Goal: Task Accomplishment & Management: Manage account settings

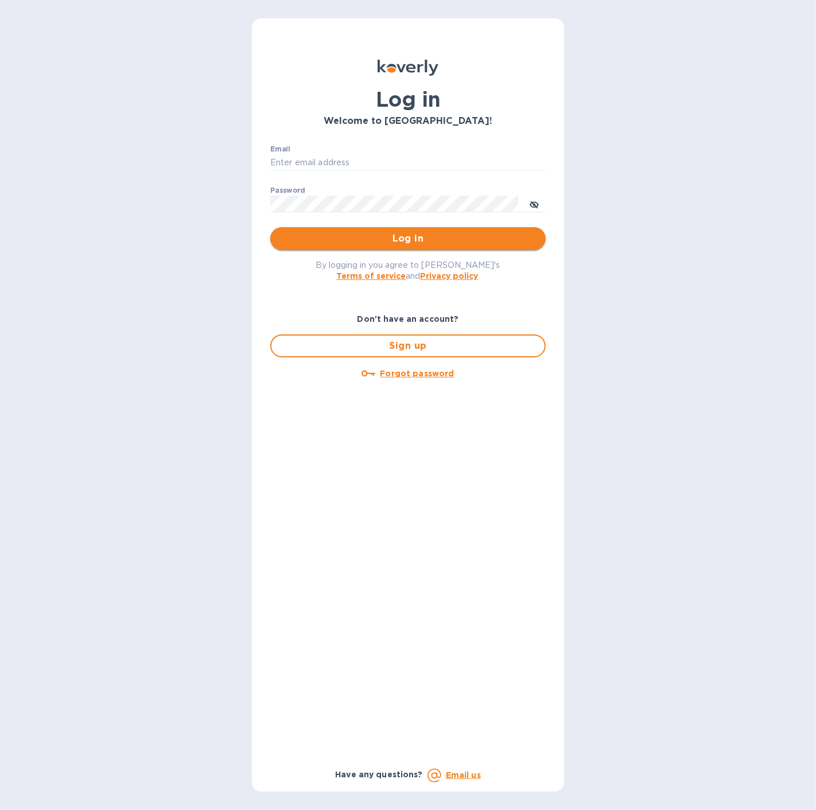
type input "spainwinecollection@gmail.com"
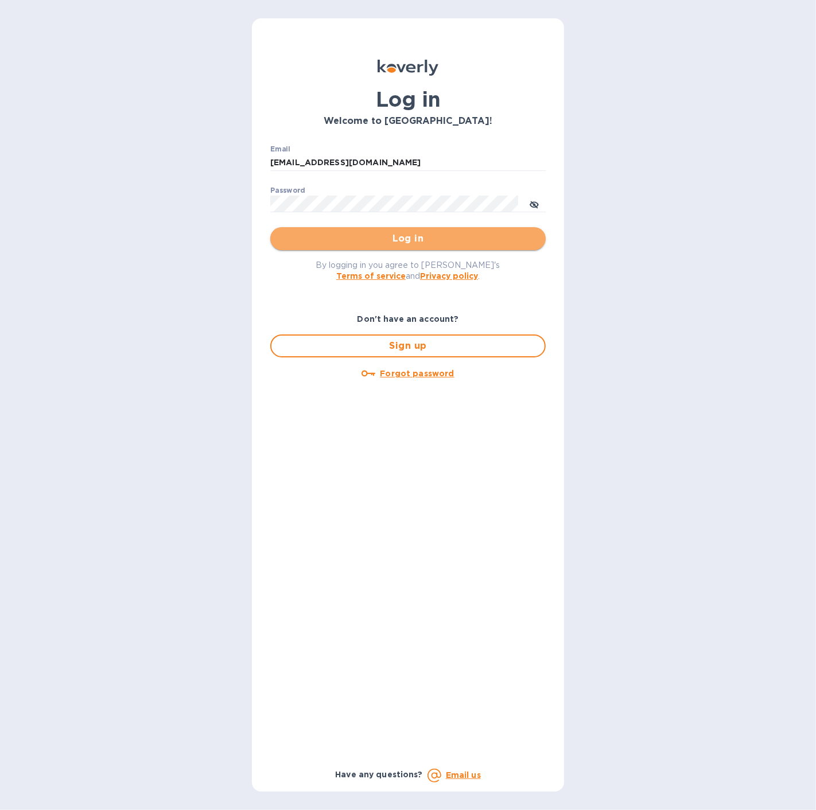
click at [382, 248] on button "Log in" at bounding box center [407, 238] width 275 height 23
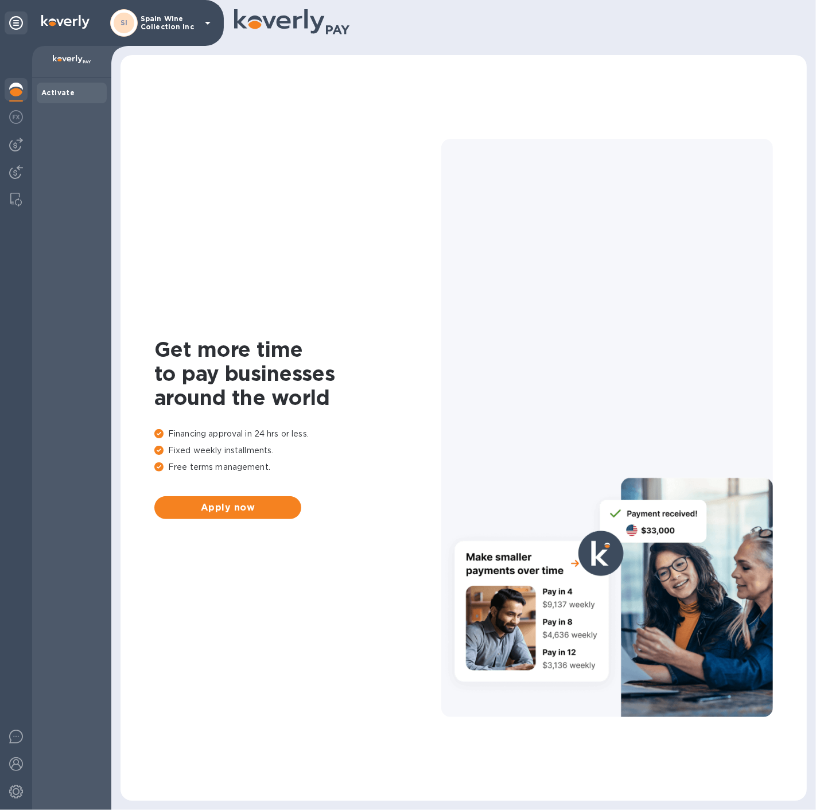
click at [146, 25] on p "Spain Wine Collection Inc" at bounding box center [169, 23] width 57 height 16
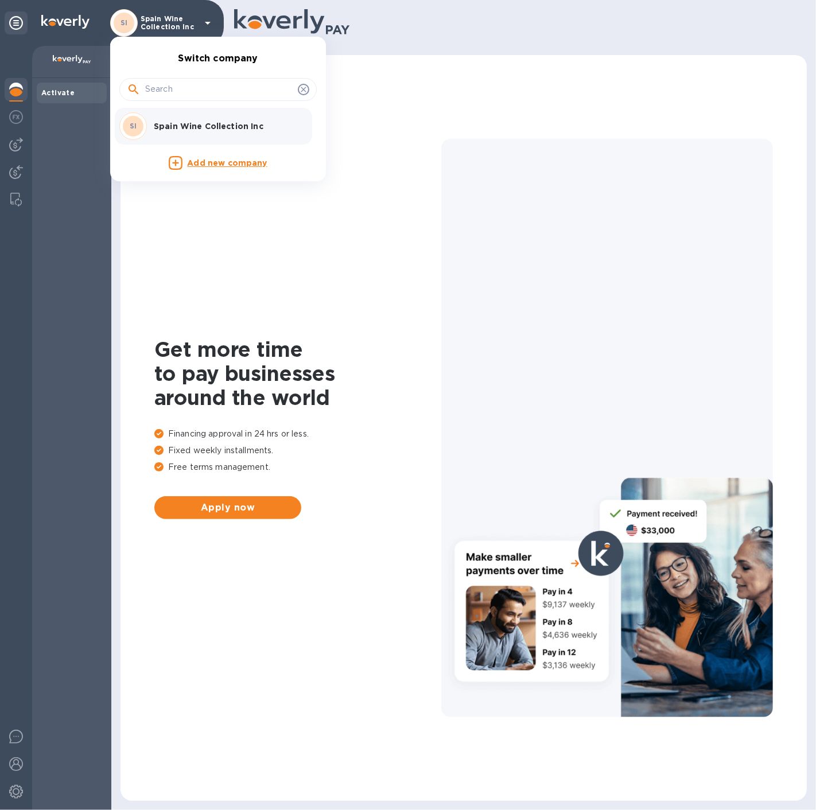
click at [163, 125] on p "Spain Wine Collection Inc" at bounding box center [226, 126] width 145 height 11
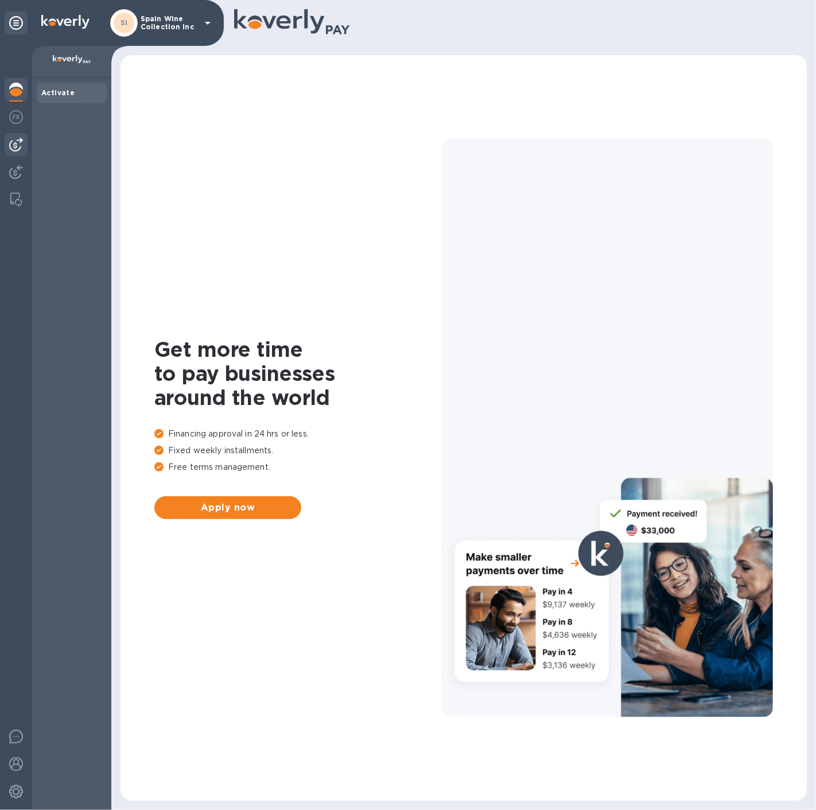
click at [13, 142] on img at bounding box center [16, 145] width 14 height 14
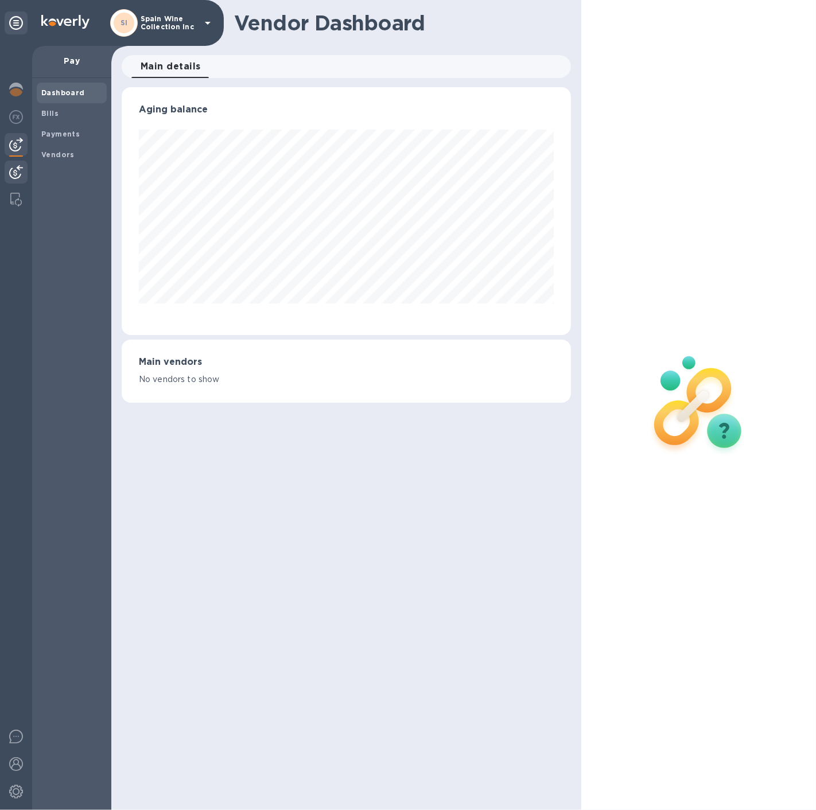
scroll to position [573562, 573364]
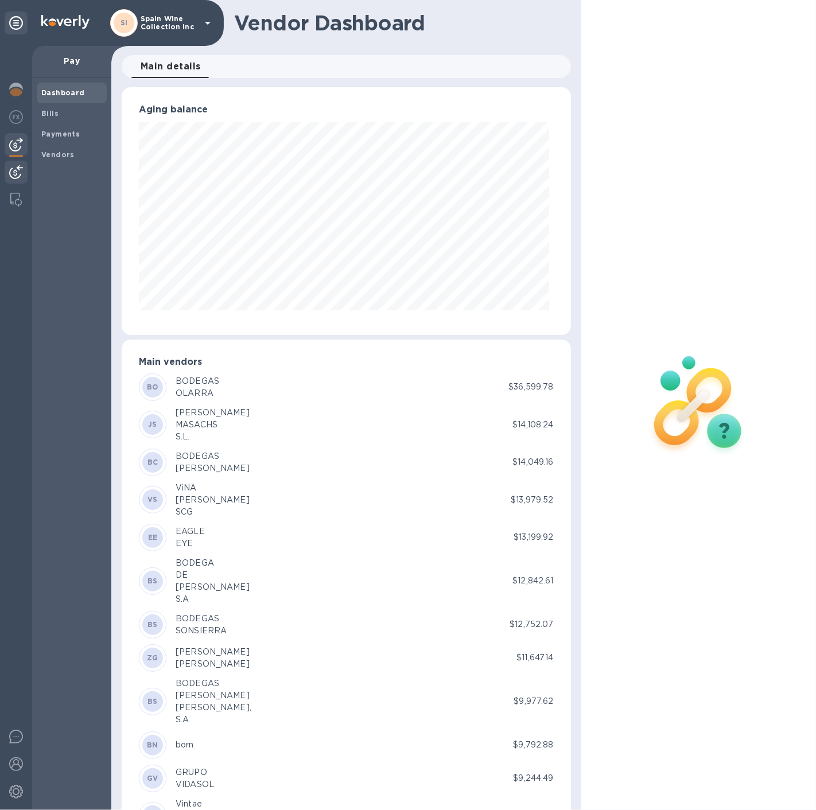
click at [13, 168] on img at bounding box center [16, 172] width 14 height 14
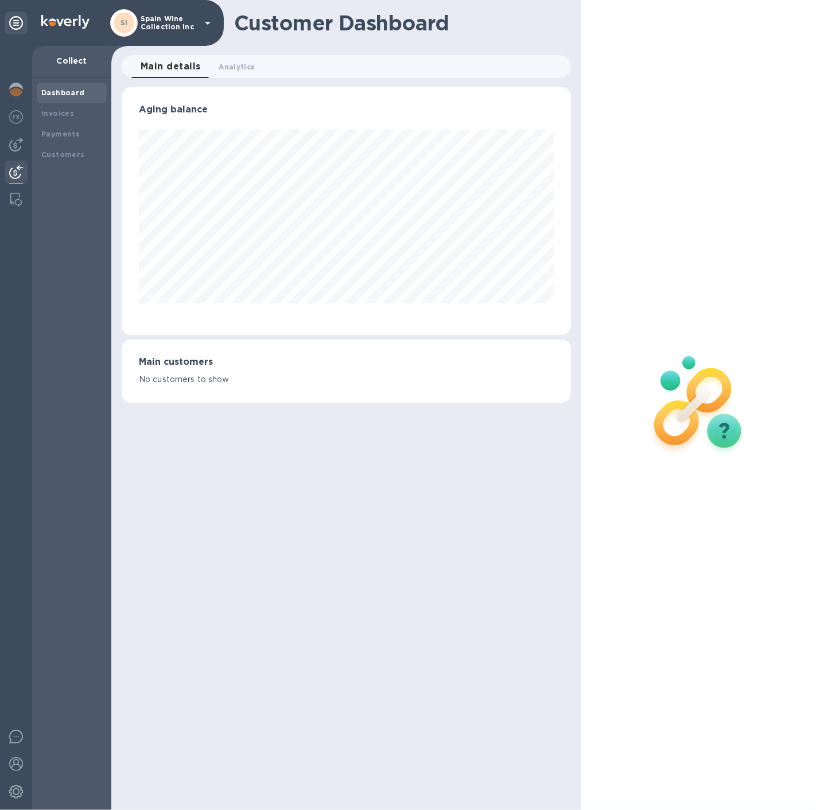
scroll to position [247, 449]
click at [50, 114] on b "Invoices" at bounding box center [57, 113] width 33 height 9
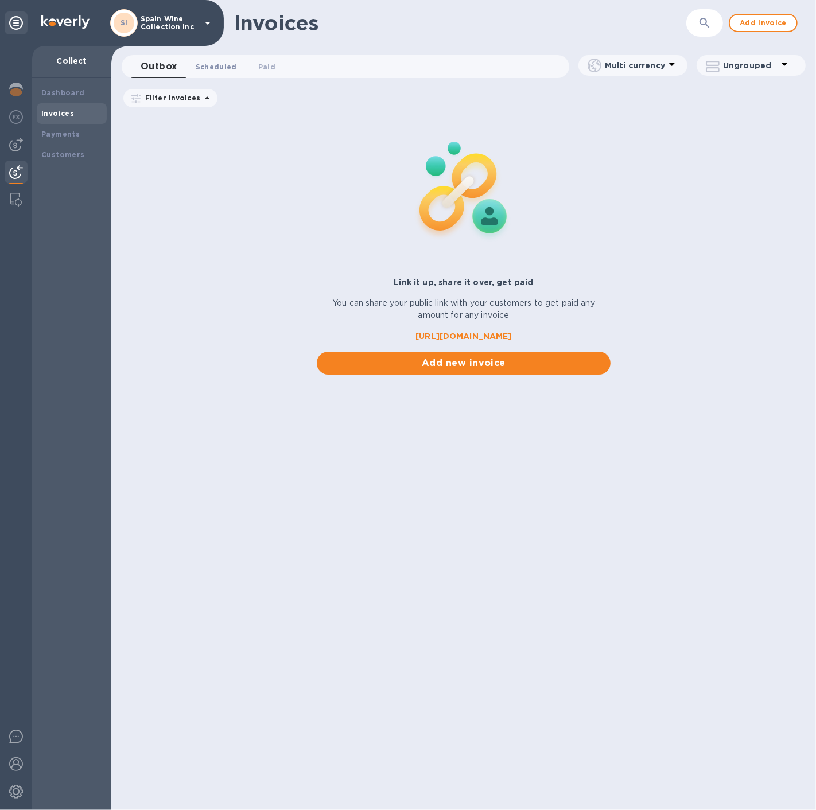
click at [207, 67] on span "Scheduled 0" at bounding box center [216, 67] width 41 height 12
click at [157, 67] on span "Outbox 0" at bounding box center [155, 67] width 29 height 12
click at [69, 112] on b "Invoices" at bounding box center [57, 113] width 33 height 9
click at [10, 115] on img at bounding box center [16, 117] width 14 height 14
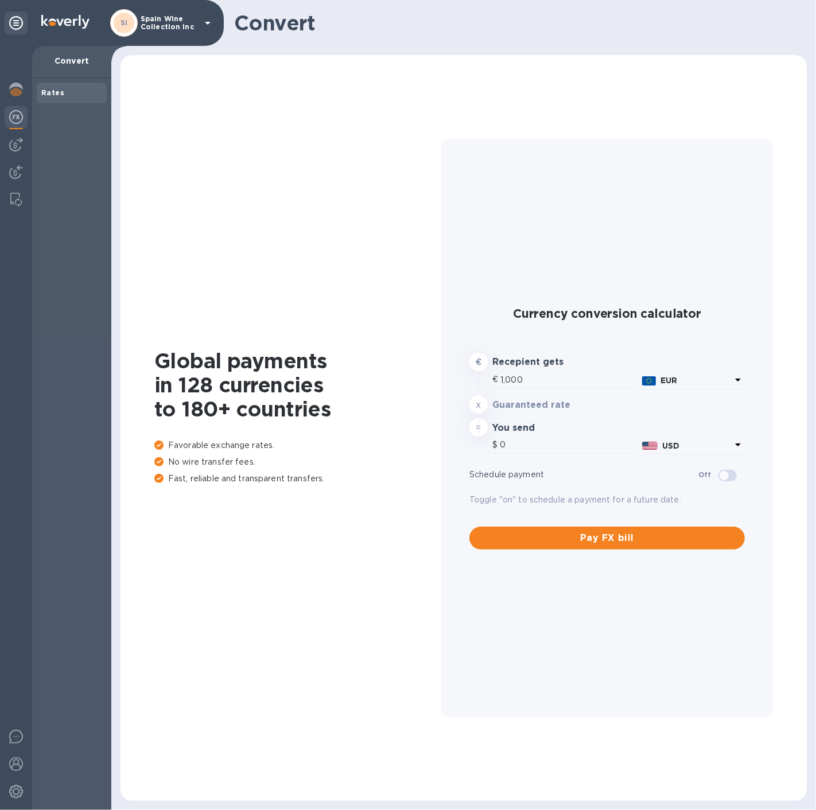
type input "1,184.43"
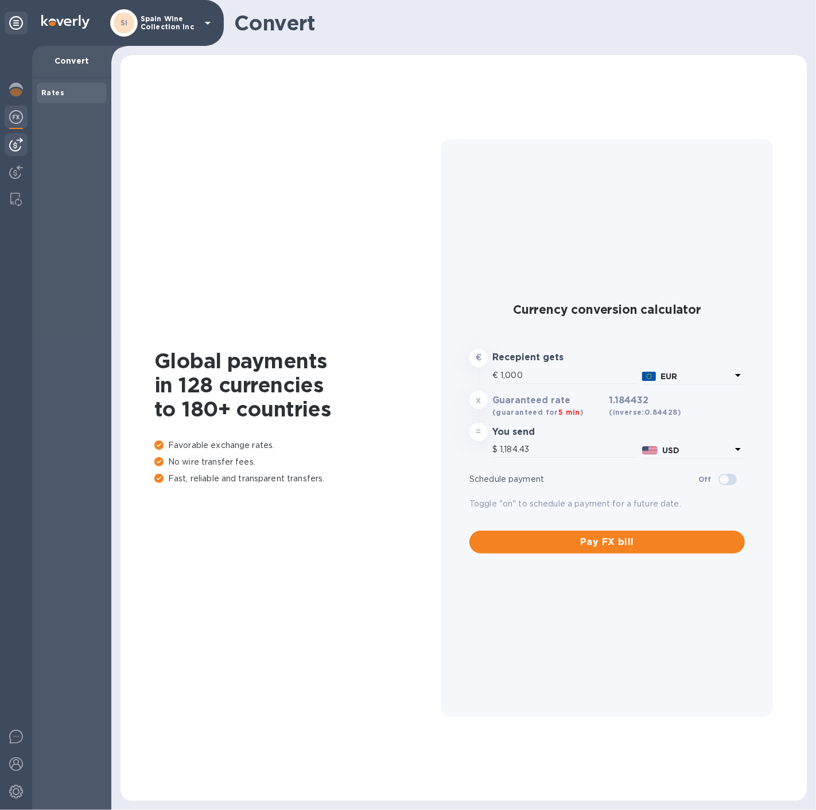
click at [13, 145] on img at bounding box center [16, 145] width 14 height 14
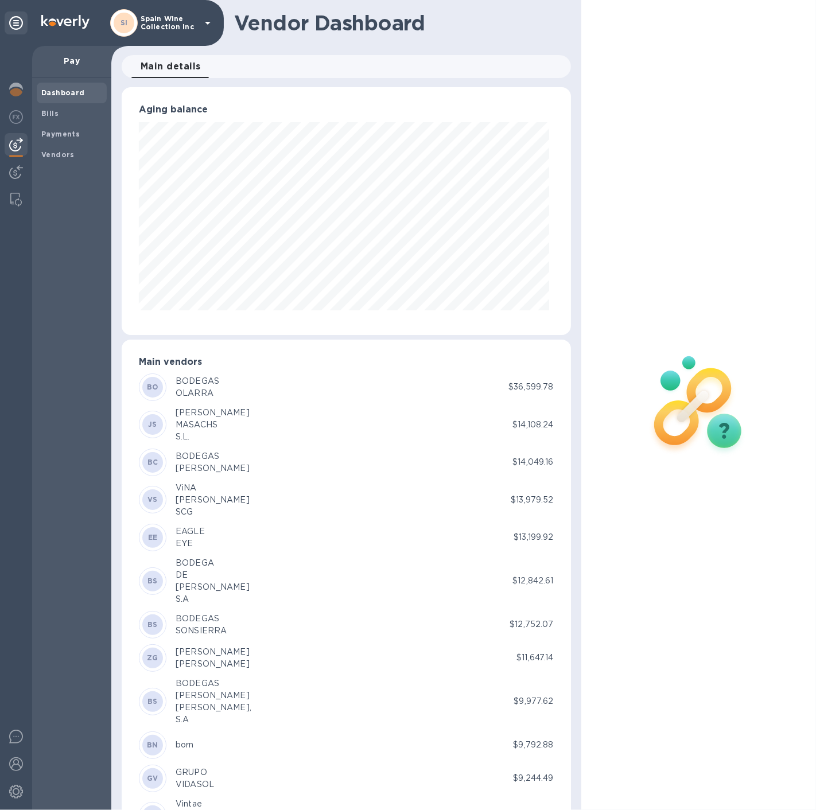
scroll to position [247, 445]
click at [13, 169] on img at bounding box center [16, 172] width 14 height 14
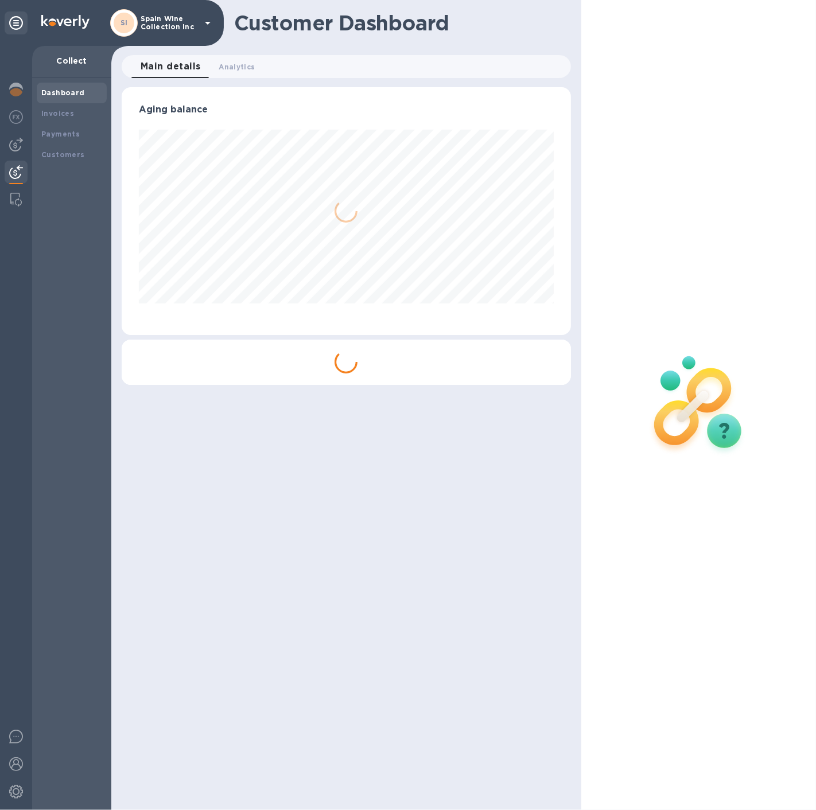
scroll to position [247, 449]
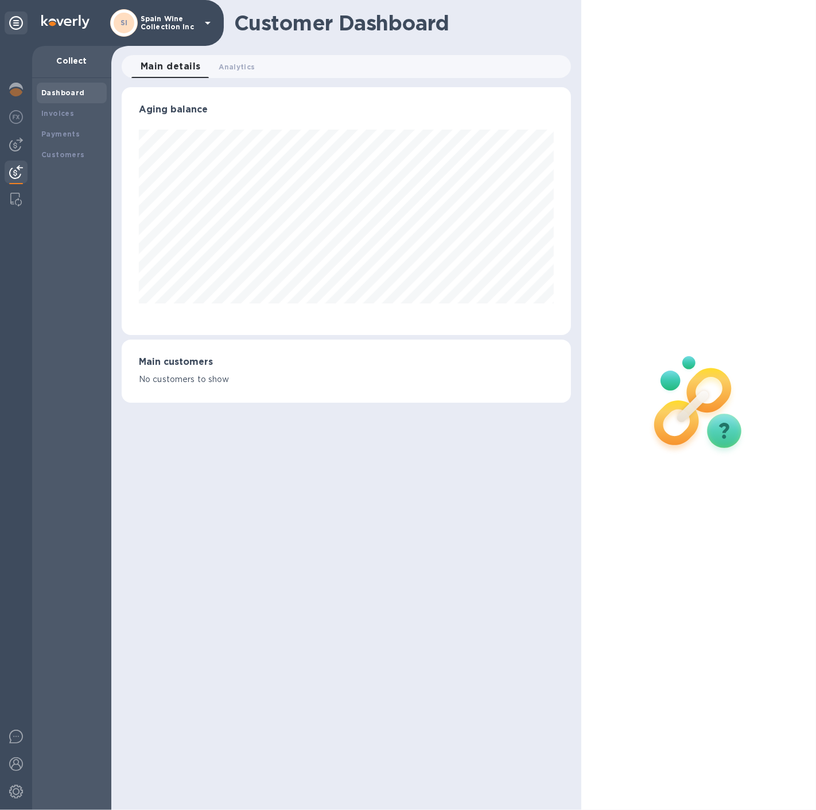
click at [13, 182] on div at bounding box center [16, 172] width 23 height 23
click at [11, 193] on img at bounding box center [15, 200] width 11 height 14
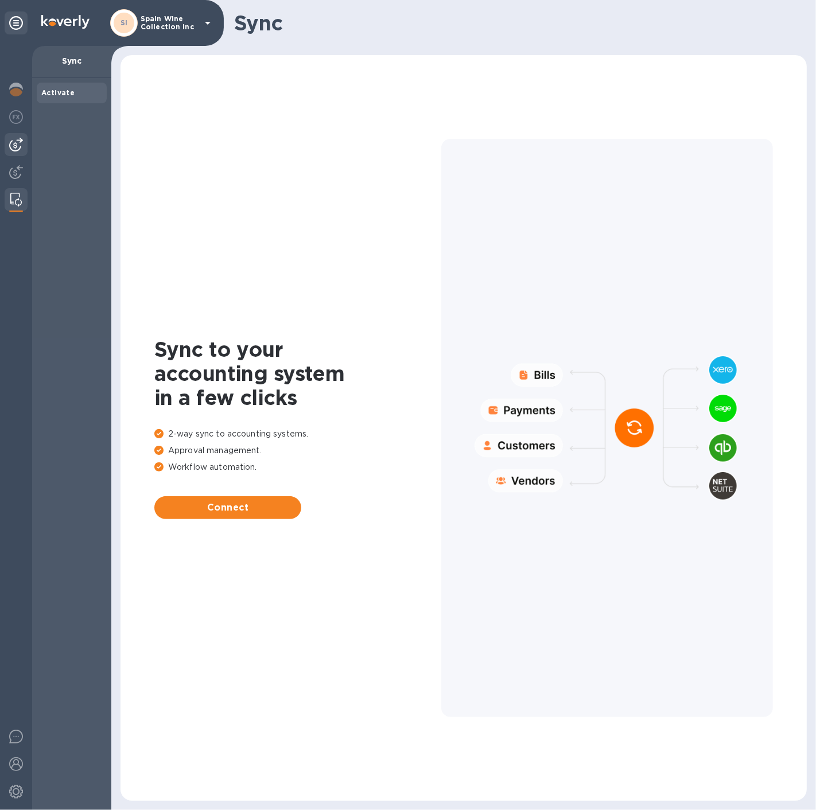
click at [11, 138] on img at bounding box center [16, 145] width 14 height 14
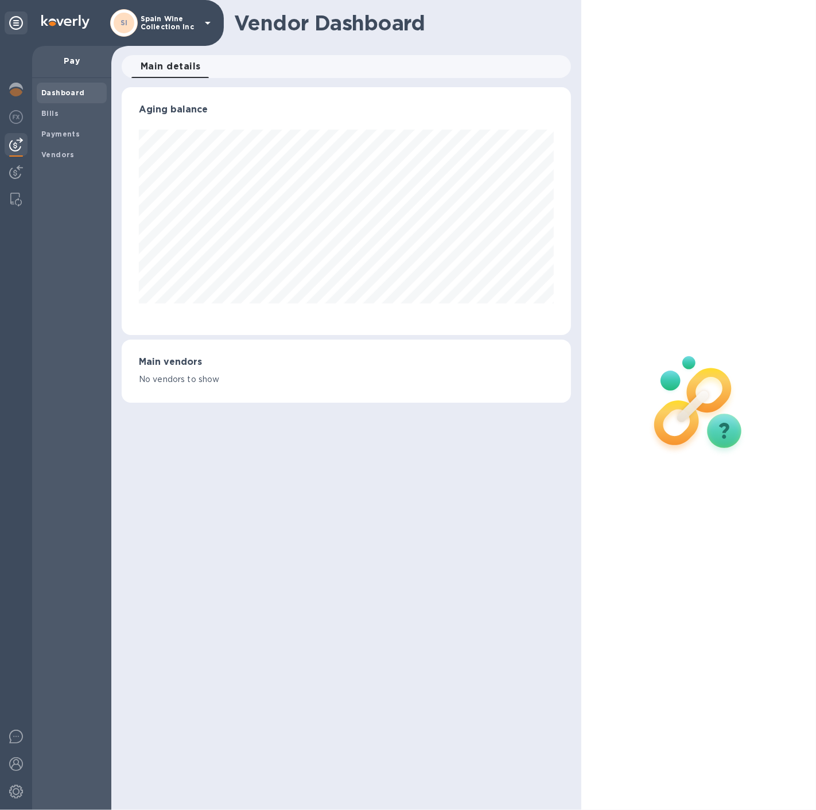
scroll to position [247, 445]
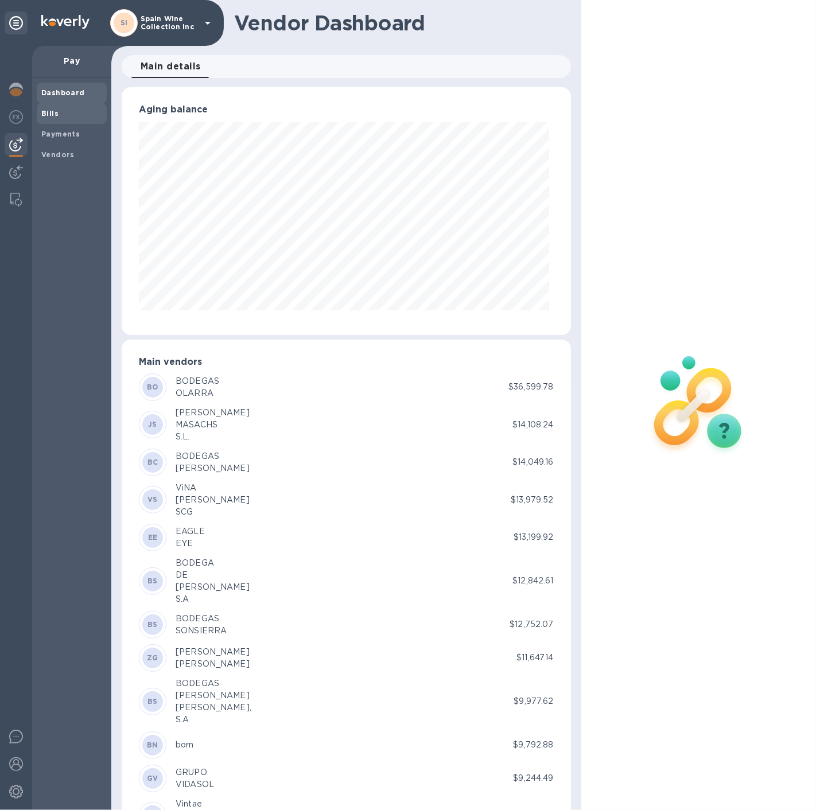
click at [56, 111] on b "Bills" at bounding box center [49, 113] width 17 height 9
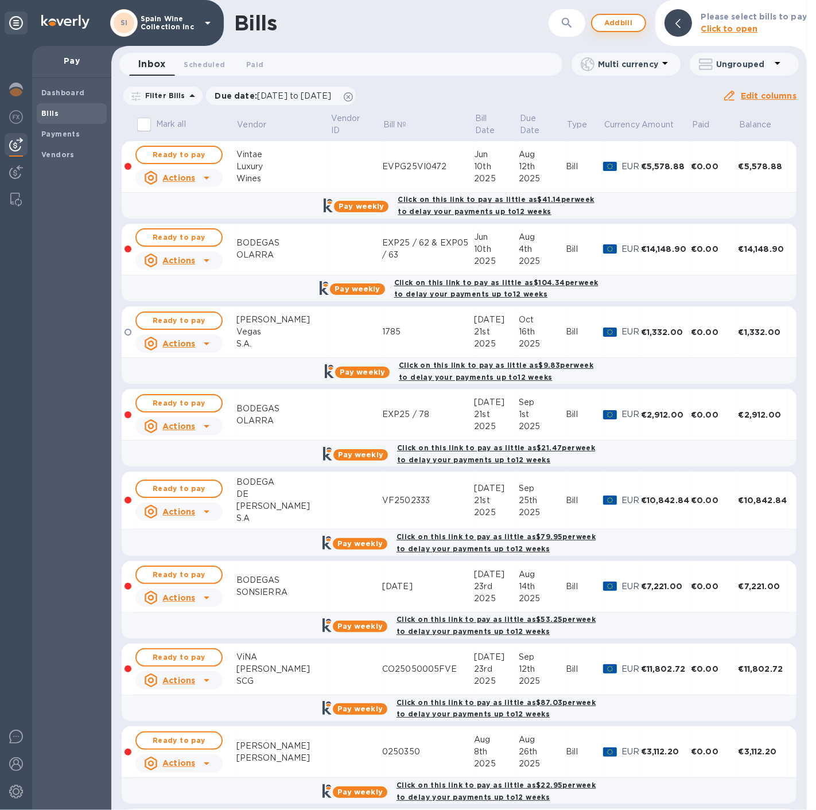
click at [620, 20] on span "Add bill" at bounding box center [618, 23] width 34 height 14
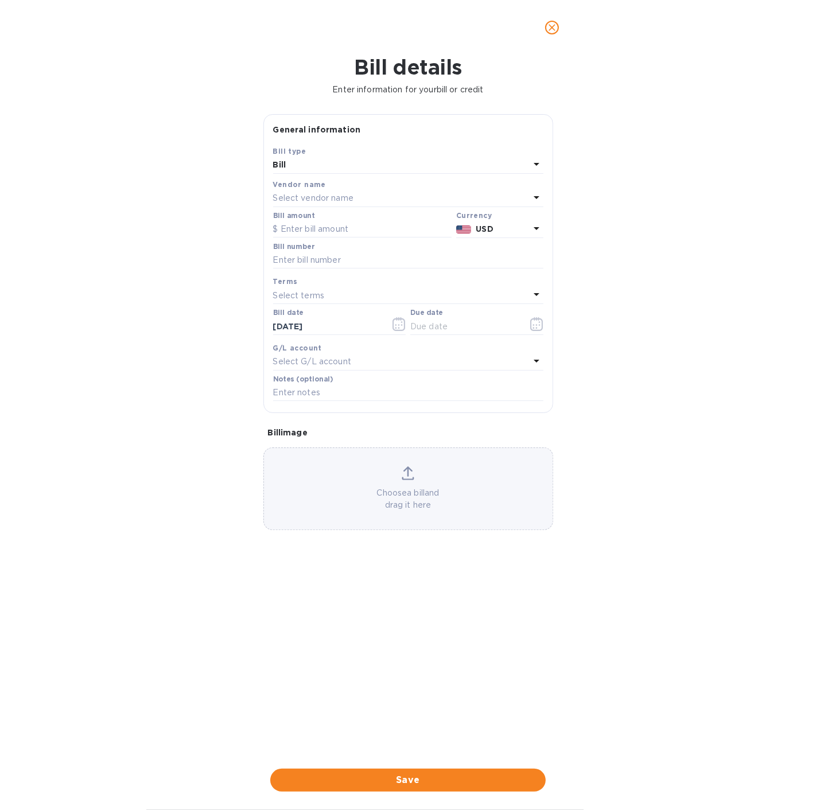
click at [321, 199] on p "Select vendor name" at bounding box center [313, 198] width 80 height 12
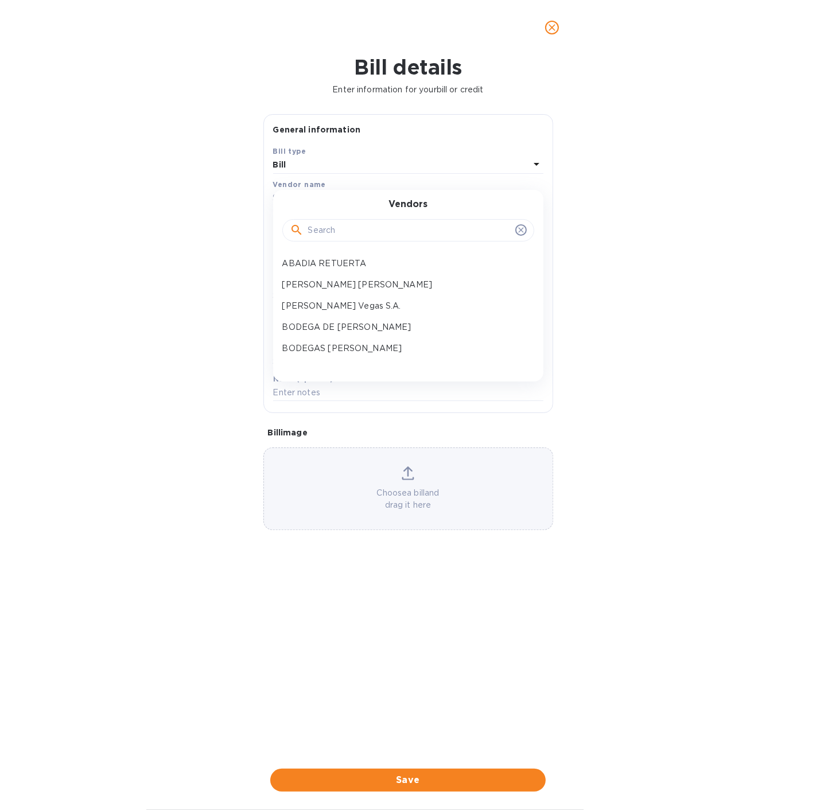
click at [323, 227] on input "text" at bounding box center [409, 230] width 203 height 17
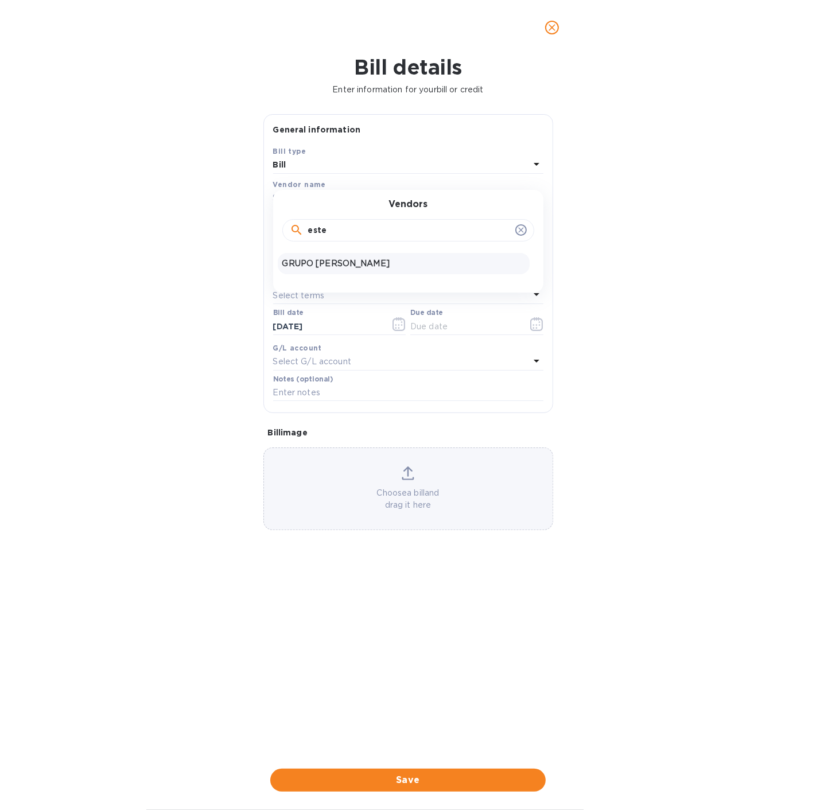
type input "este"
click at [332, 262] on p "GRUPO [PERSON_NAME]" at bounding box center [403, 264] width 243 height 12
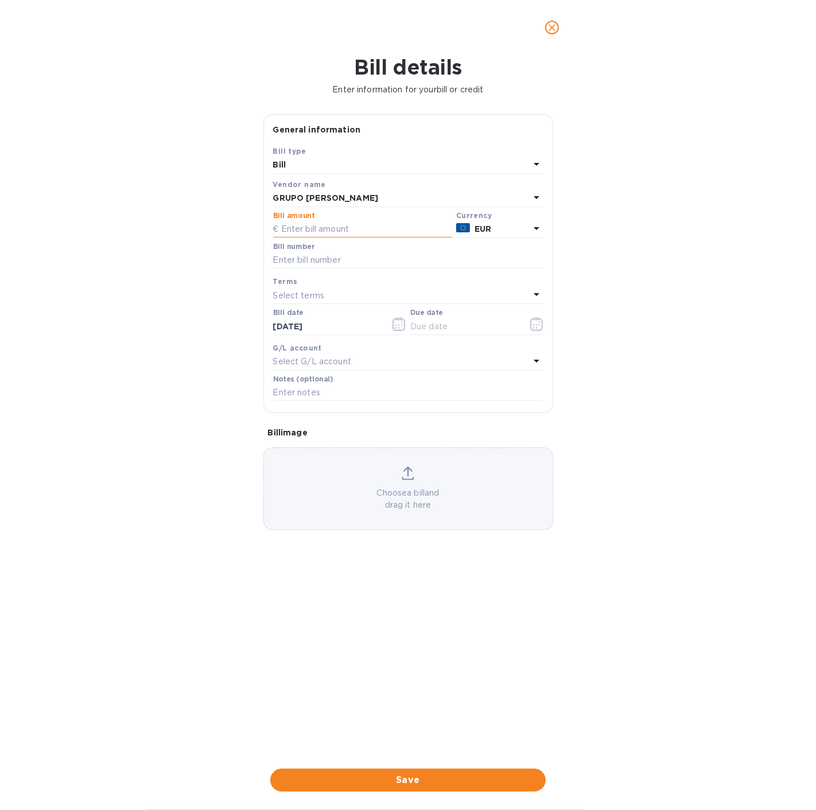
click at [347, 230] on input "text" at bounding box center [362, 229] width 178 height 17
type input "220.87"
click at [305, 258] on input "text" at bounding box center [408, 260] width 270 height 17
paste input "CX034040"
type input "CX034040"
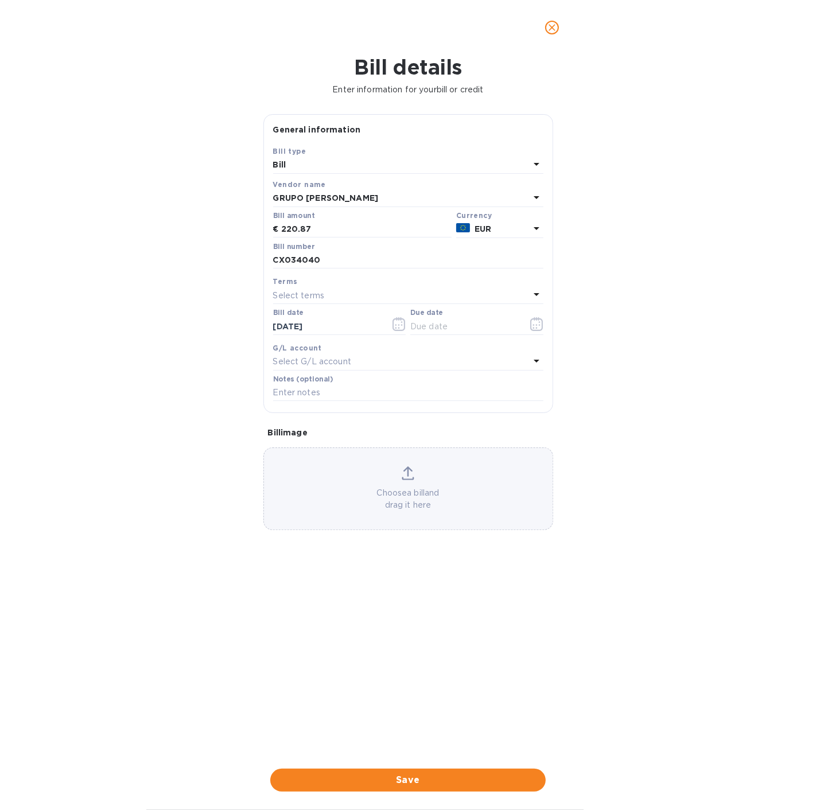
click at [316, 290] on p "Select terms" at bounding box center [299, 296] width 52 height 12
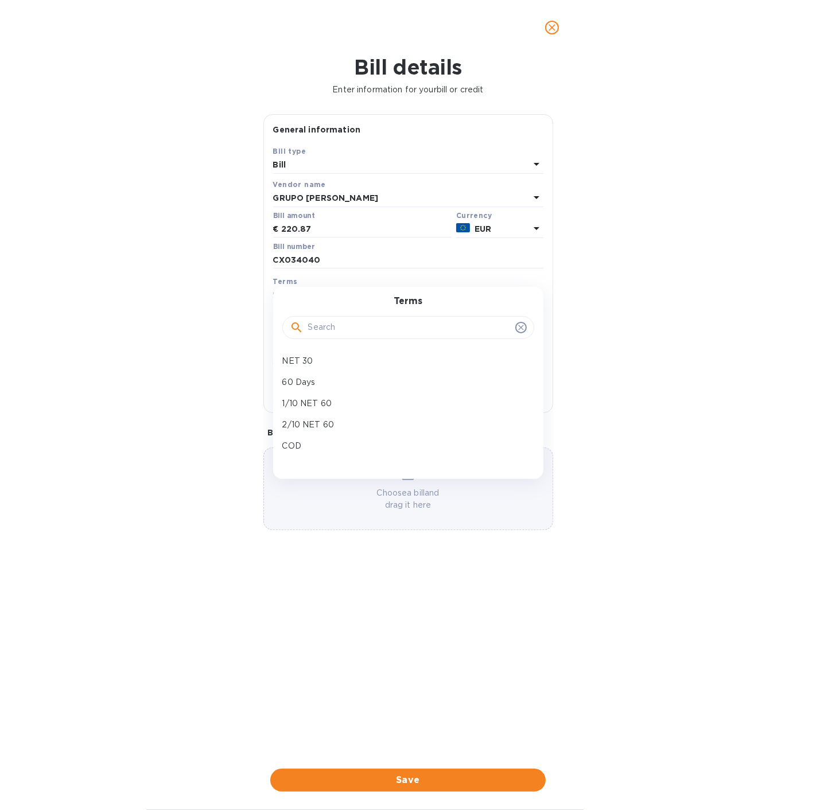
click at [316, 290] on div "Terms NET 30 60 Days 1/10 NET 60 2/10 NET 60 COD 7 Days NET 45 90 Days 120 Days…" at bounding box center [408, 383] width 270 height 192
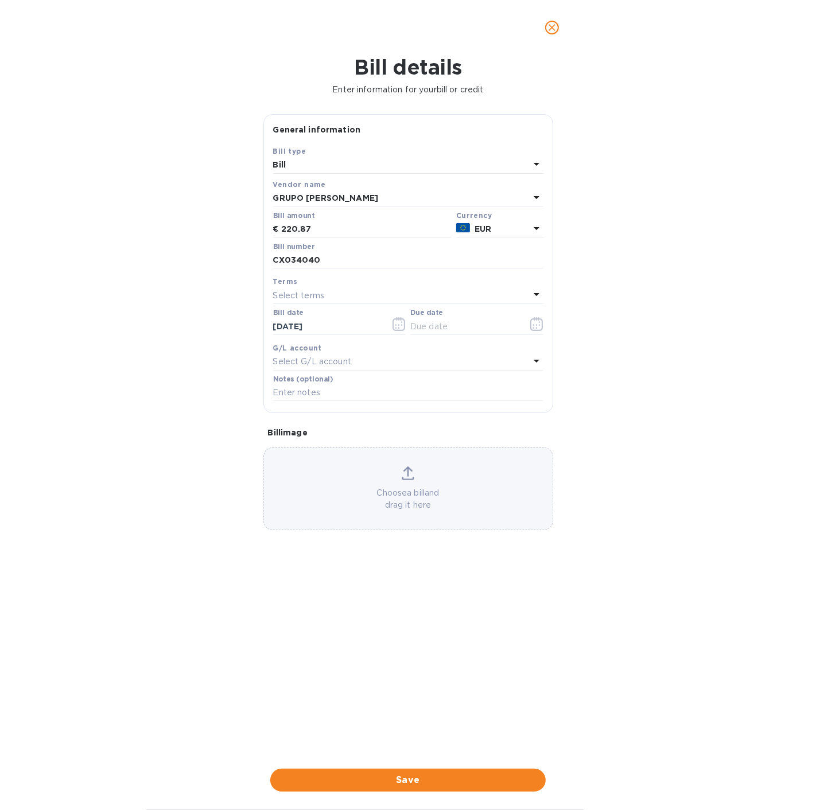
click at [203, 294] on div "Bill details Enter information for your bill or credit General information Save…" at bounding box center [408, 432] width 816 height 755
click at [532, 324] on icon "button" at bounding box center [536, 324] width 13 height 14
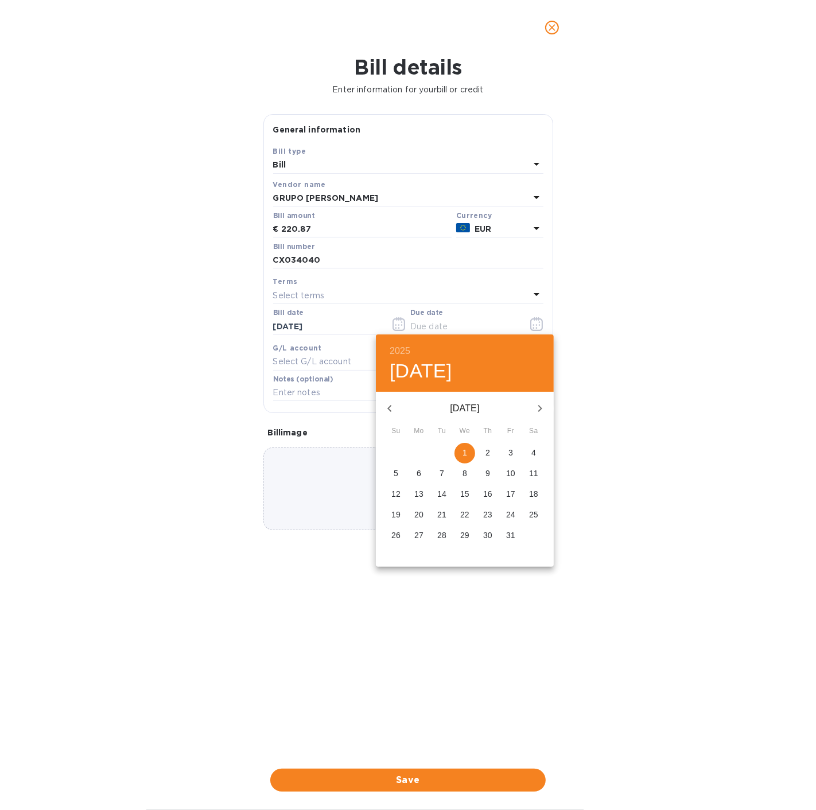
click at [469, 452] on span "1" at bounding box center [464, 452] width 21 height 11
type input "[DATE]"
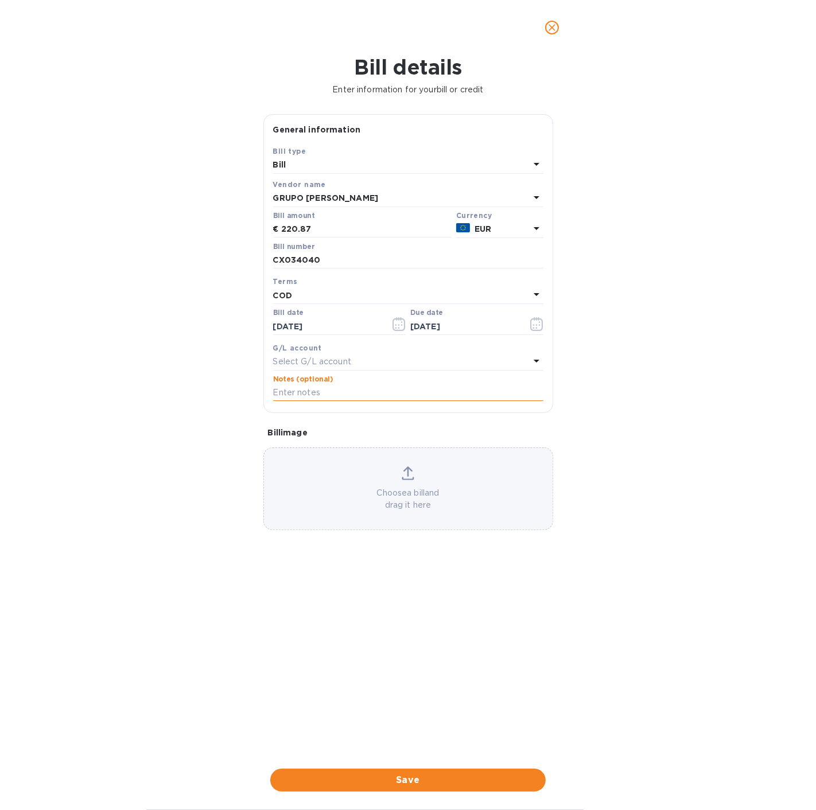
click at [337, 387] on input "text" at bounding box center [408, 392] width 270 height 17
type input "Transporte"
click at [395, 480] on div "Choose a bill and drag it here" at bounding box center [408, 489] width 289 height 45
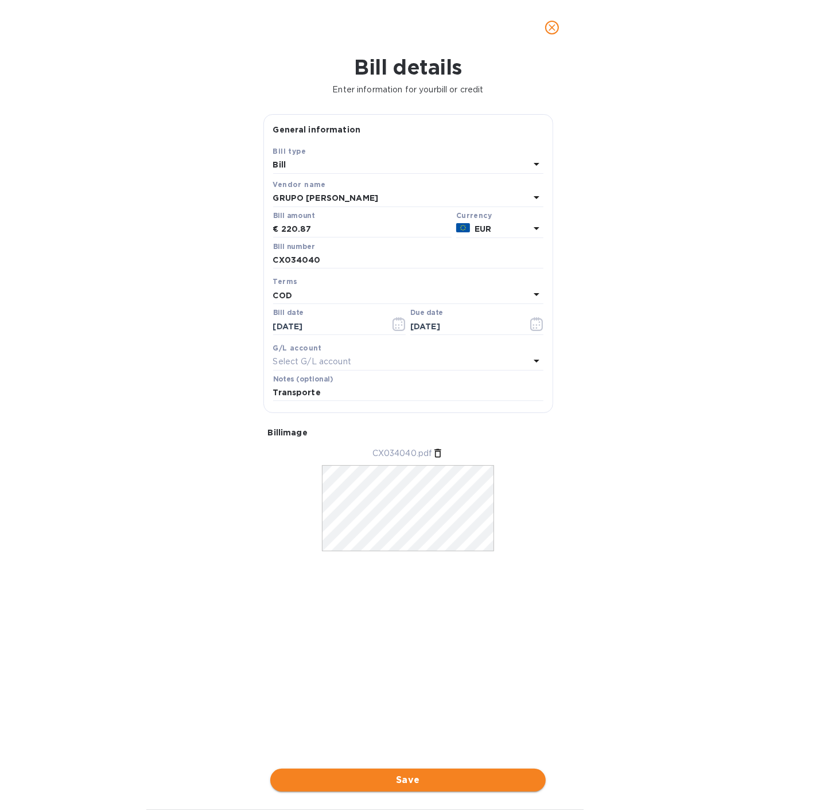
click at [413, 784] on span "Save" at bounding box center [407, 780] width 257 height 14
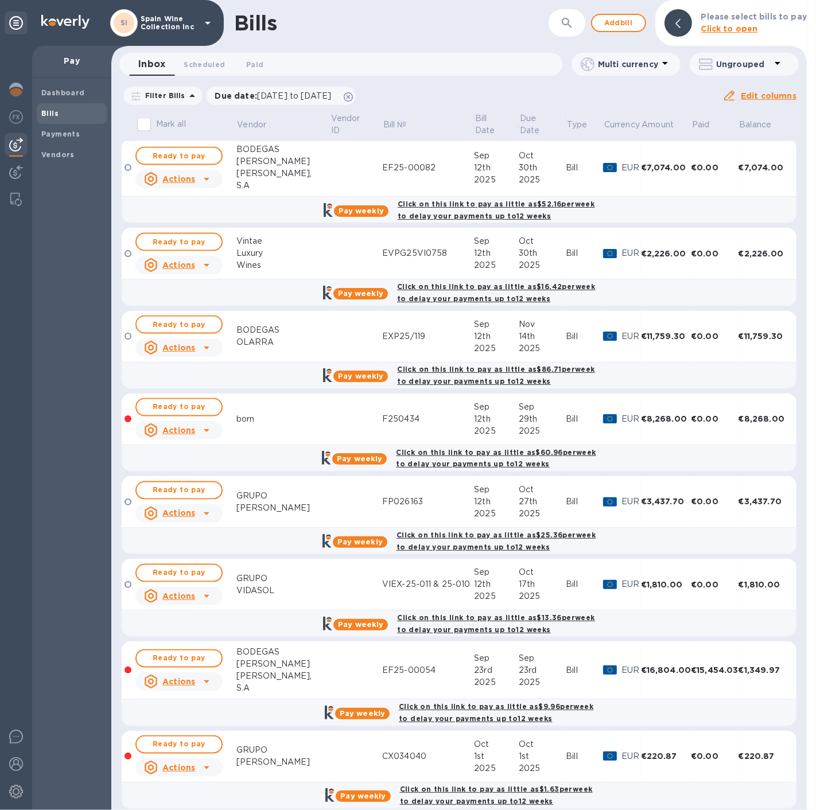
scroll to position [1606, 0]
click at [173, 737] on span "Ready to pay" at bounding box center [179, 744] width 67 height 14
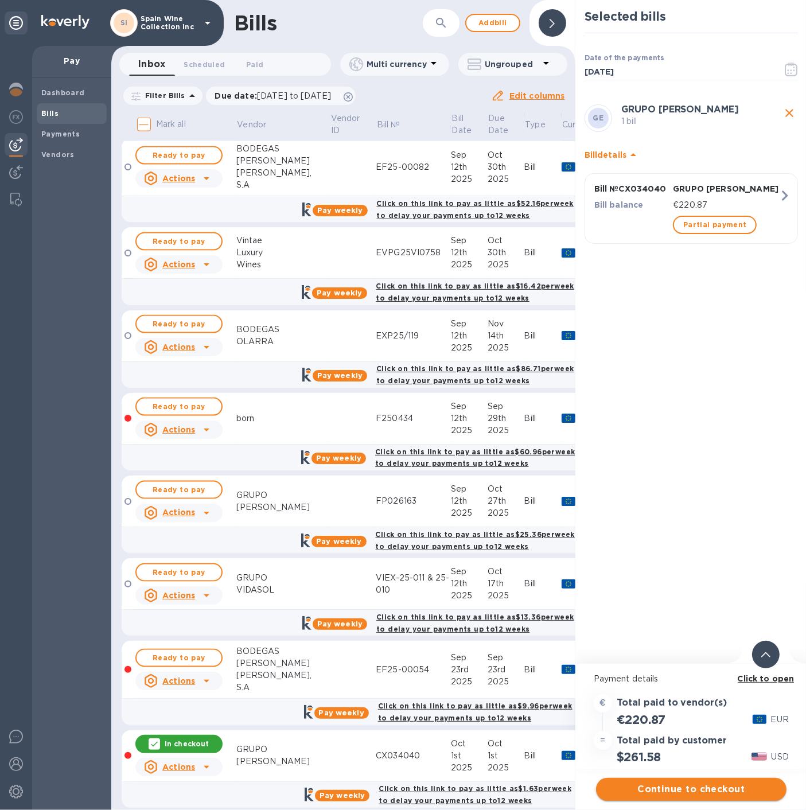
click at [682, 794] on span "Continue to checkout" at bounding box center [691, 790] width 172 height 14
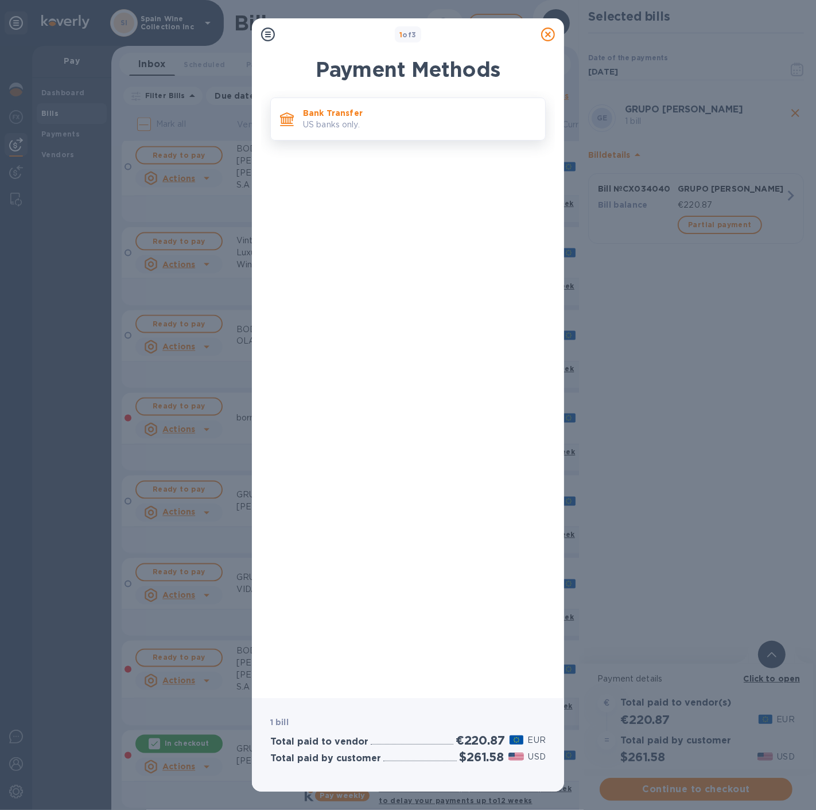
click at [388, 133] on div "Bank Transfer US banks only." at bounding box center [419, 119] width 242 height 33
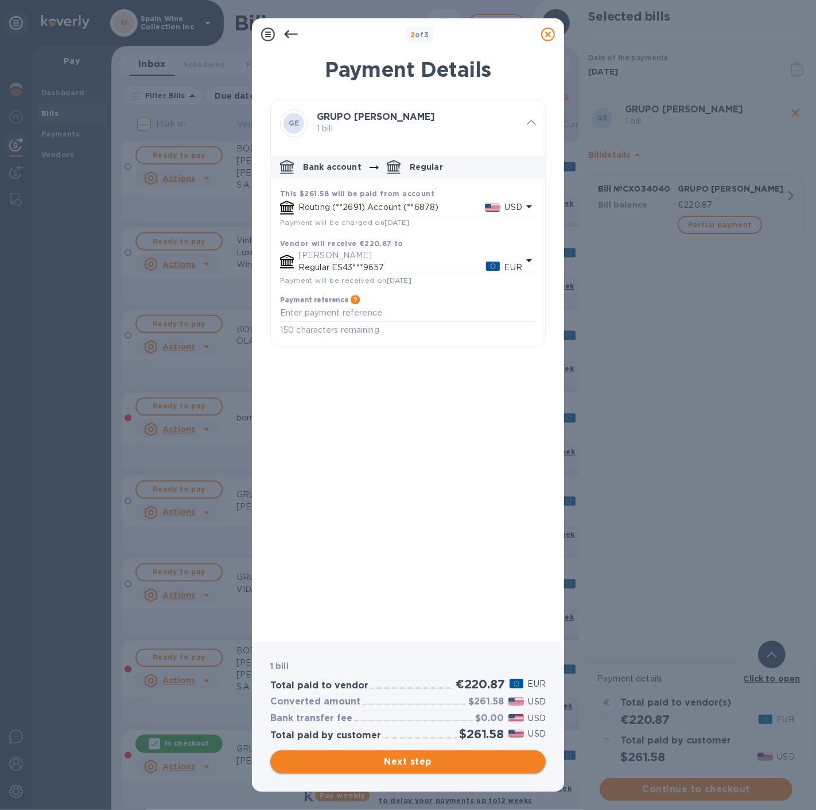
click at [408, 764] on span "Next step" at bounding box center [407, 762] width 257 height 14
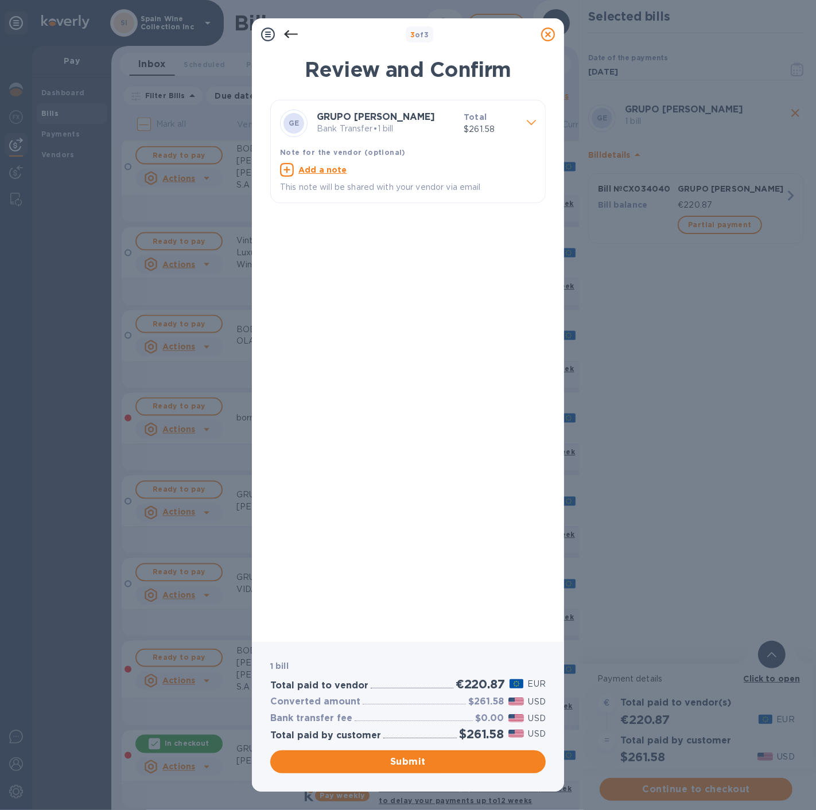
click at [388, 125] on p "Bank Transfer • 1 bill" at bounding box center [386, 129] width 138 height 12
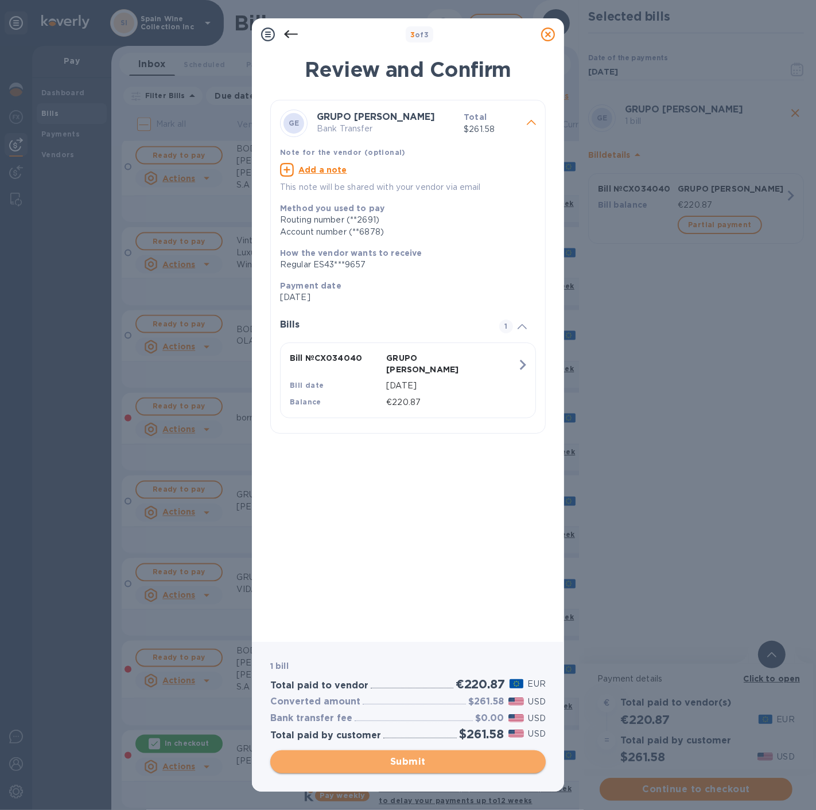
click at [418, 765] on span "Submit" at bounding box center [407, 762] width 257 height 14
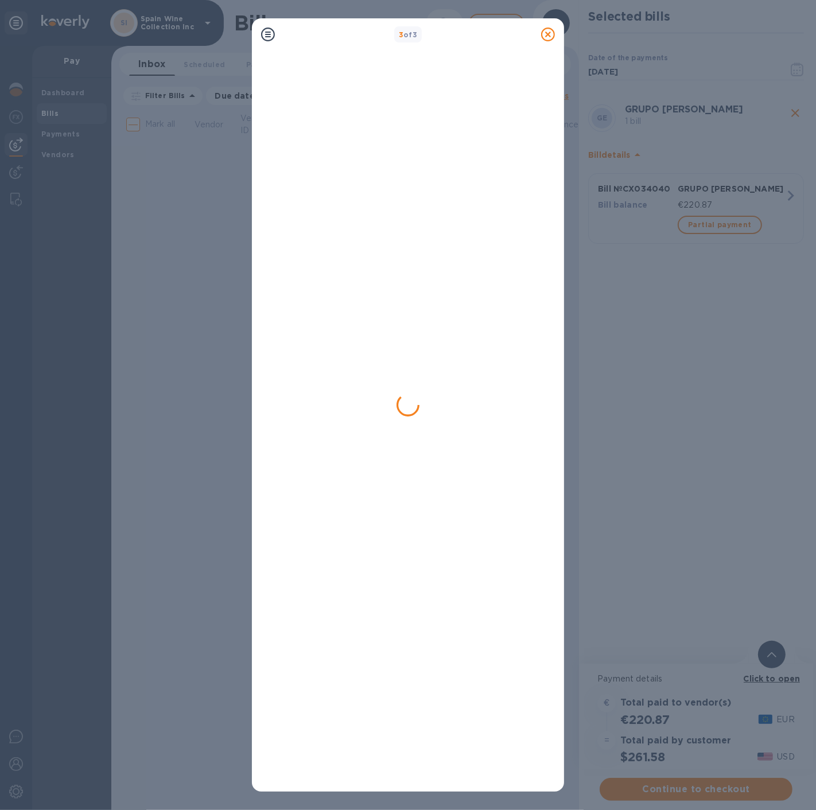
scroll to position [0, 0]
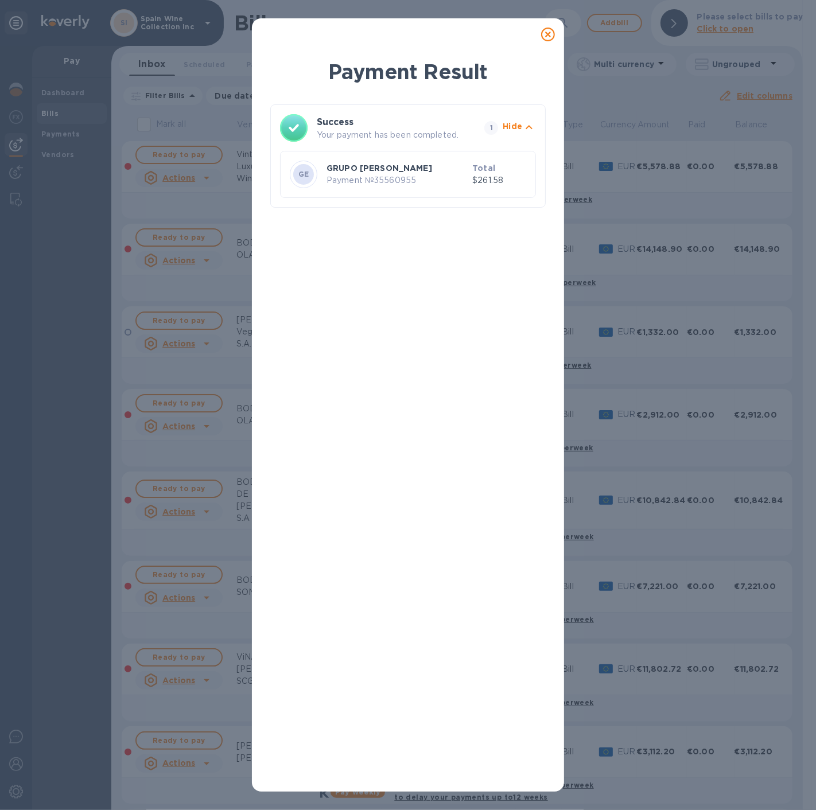
click at [430, 170] on p "GRUPO [PERSON_NAME]" at bounding box center [396, 167] width 141 height 11
click at [547, 33] on icon at bounding box center [548, 35] width 14 height 14
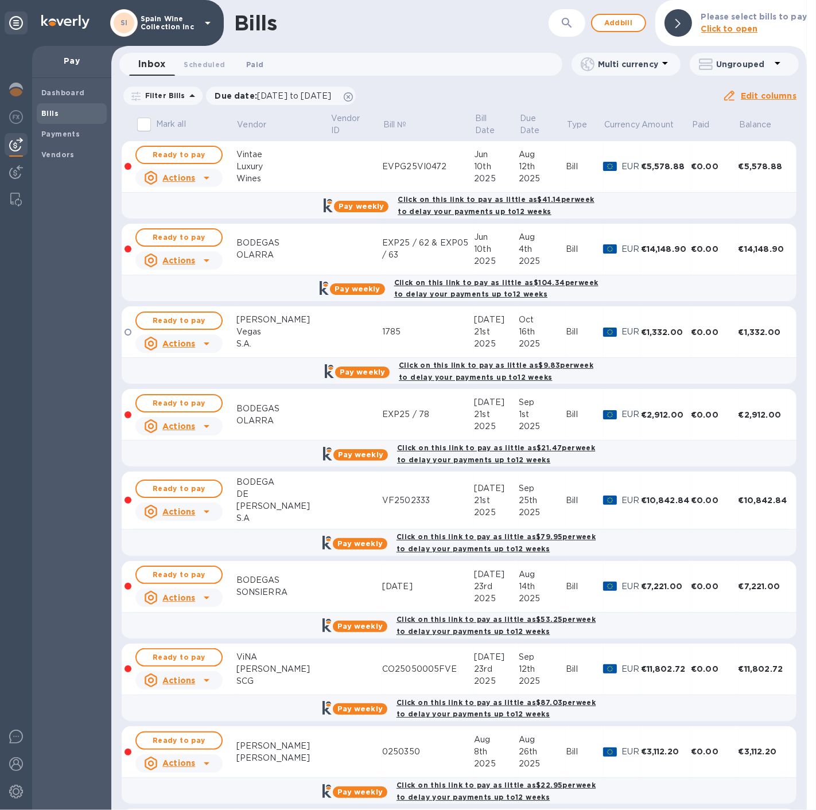
click at [247, 64] on span "Paid 0" at bounding box center [254, 65] width 17 height 12
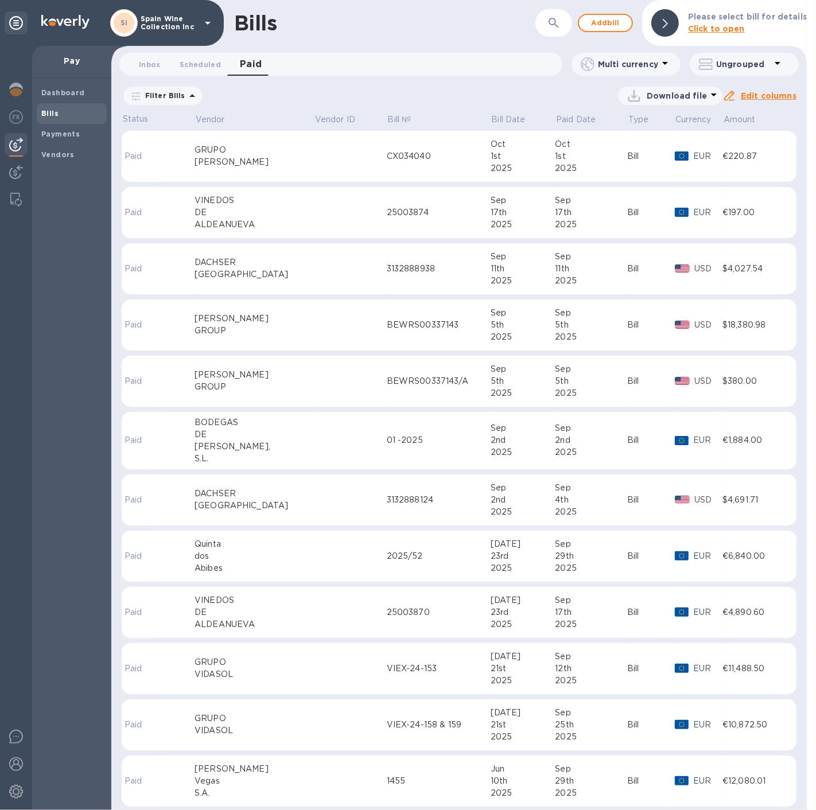
click at [405, 154] on div "CX034040" at bounding box center [439, 156] width 104 height 12
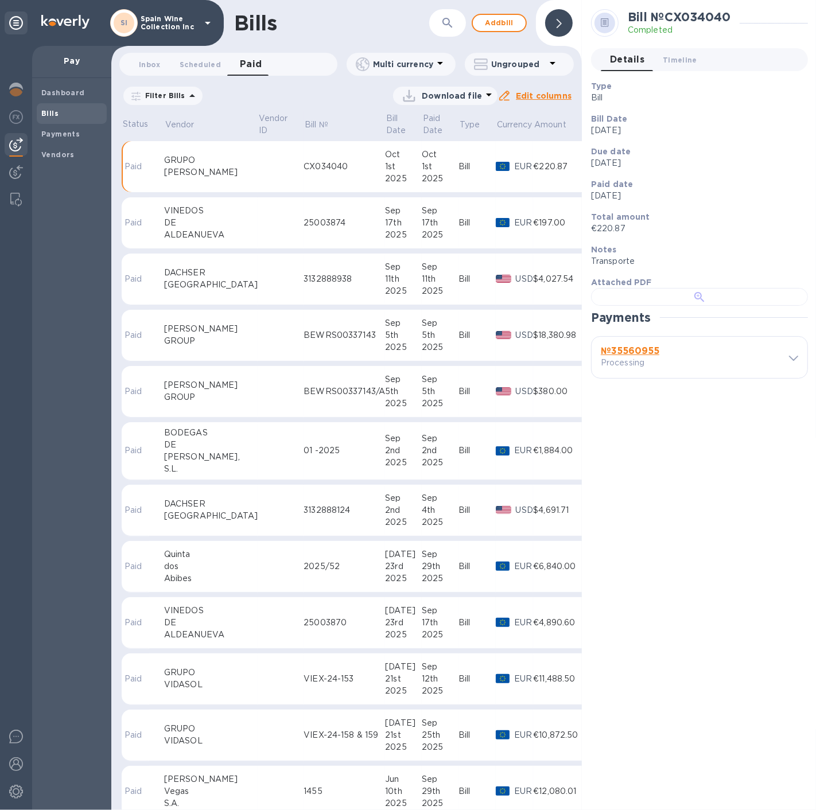
click at [683, 306] on div at bounding box center [699, 297] width 217 height 18
